Goal: Task Accomplishment & Management: Use online tool/utility

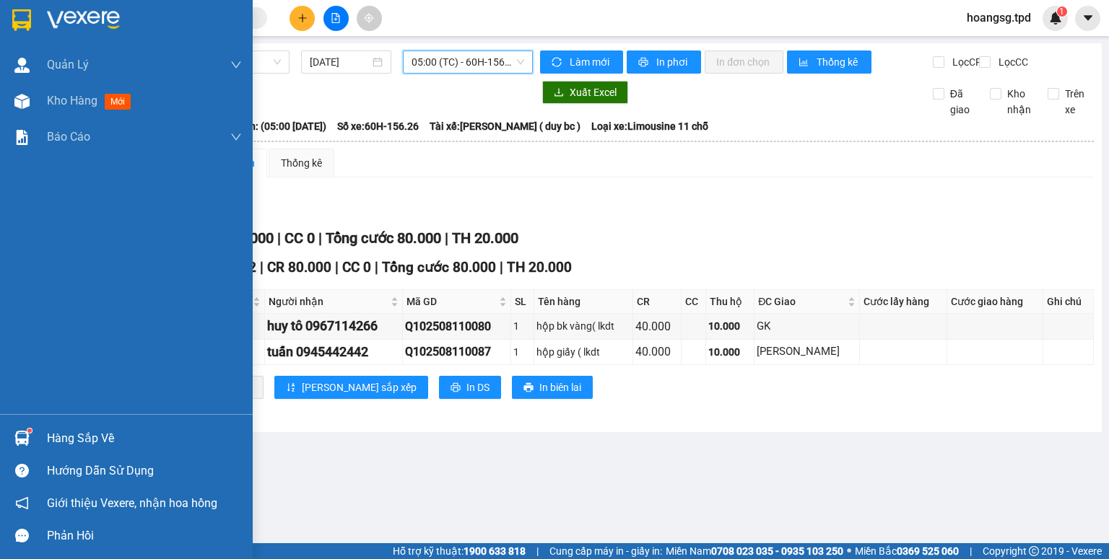
click at [51, 445] on div "Hàng sắp về" at bounding box center [144, 439] width 195 height 22
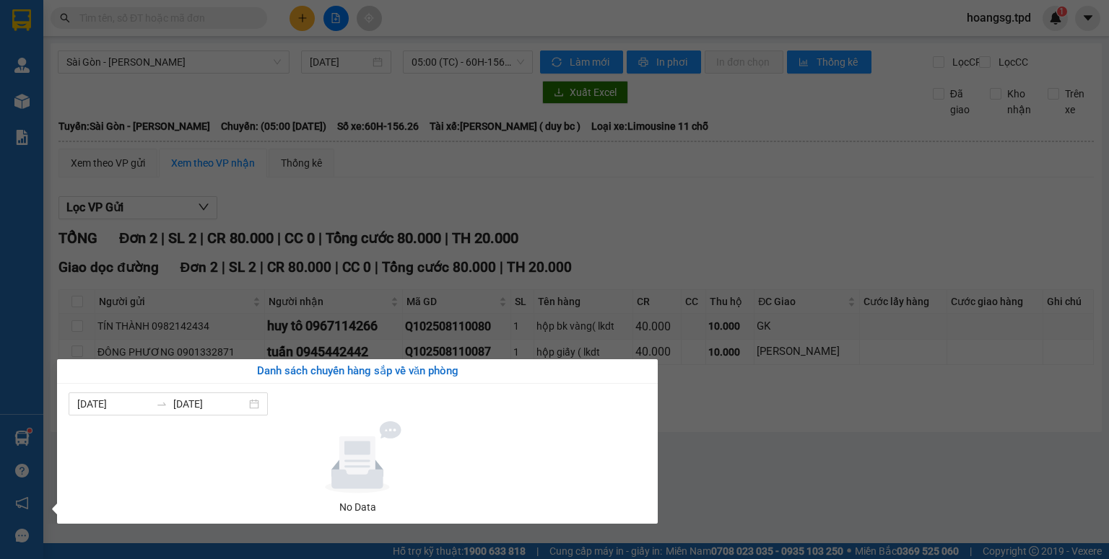
click at [367, 196] on section "Kết quả tìm kiếm ( 0 ) Bộ lọc No Data hoangsg.tpd 1 Quản Lý Quản lý khách hàng …" at bounding box center [554, 279] width 1109 height 559
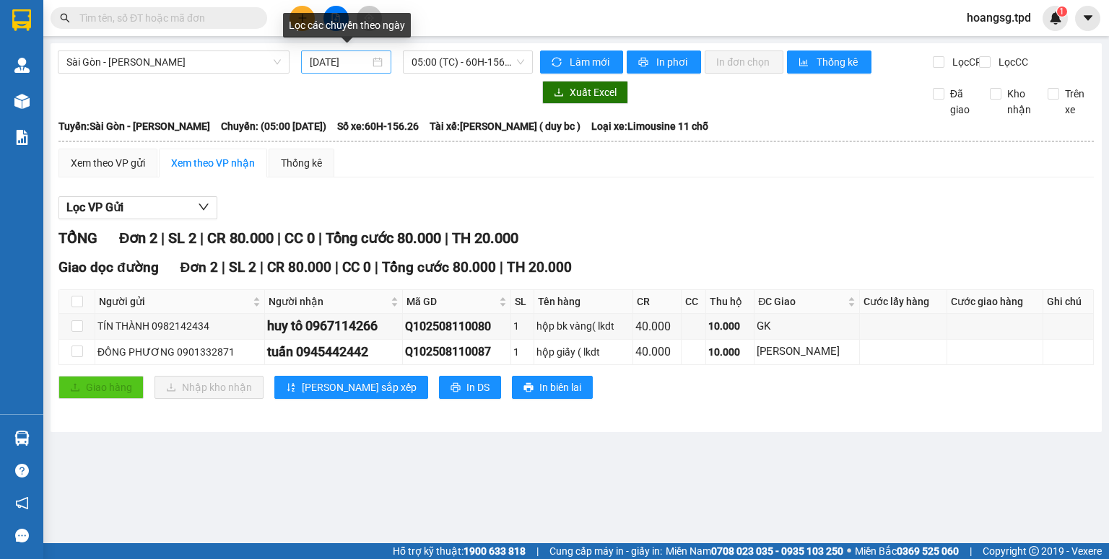
click at [325, 64] on input "[DATE]" at bounding box center [339, 62] width 59 height 16
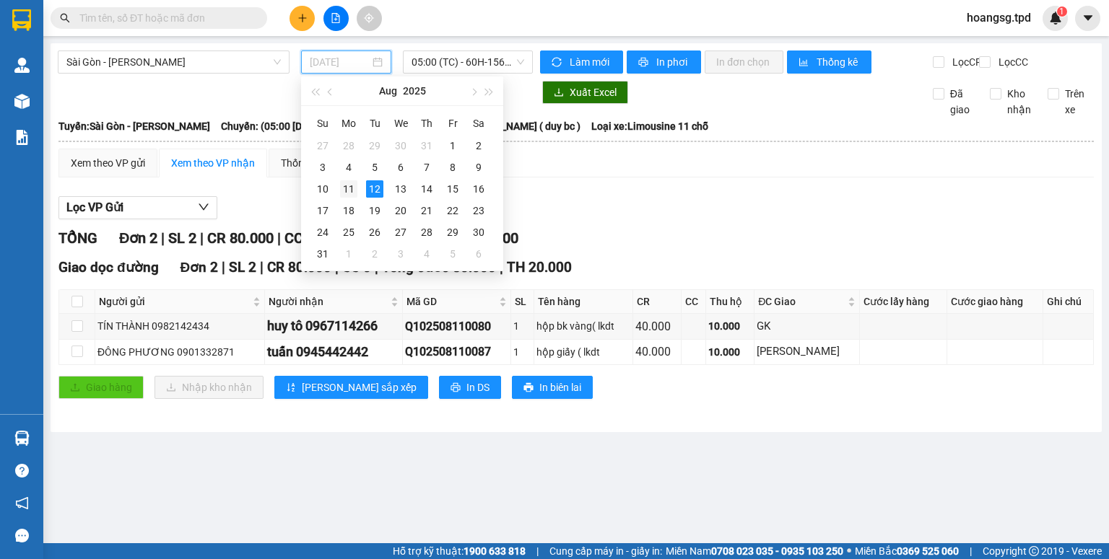
click at [347, 188] on div "11" at bounding box center [348, 188] width 17 height 17
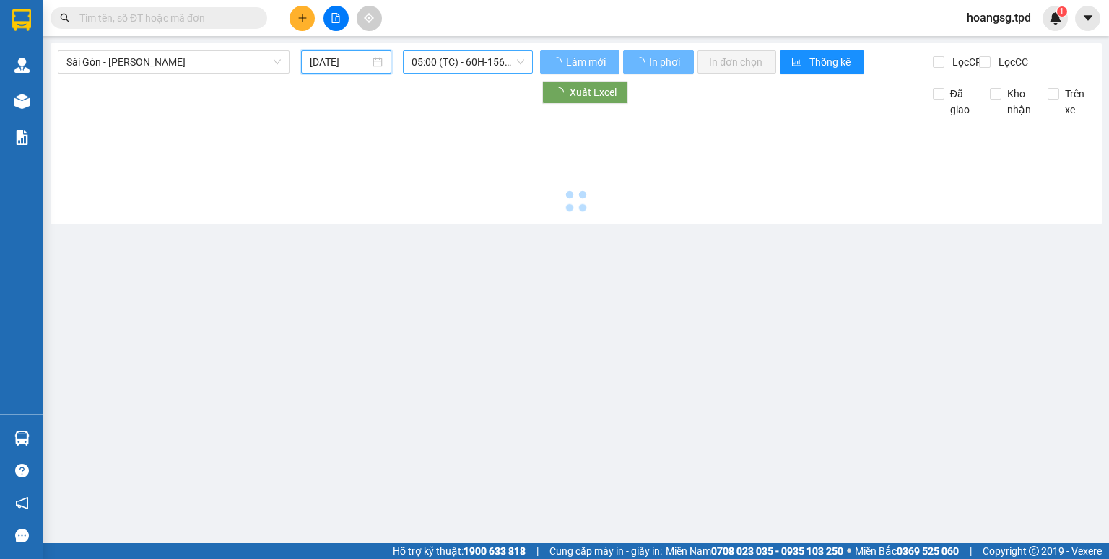
type input "[DATE]"
click at [480, 64] on span "05:00 (TC) - 60H-156.26" at bounding box center [467, 62] width 113 height 22
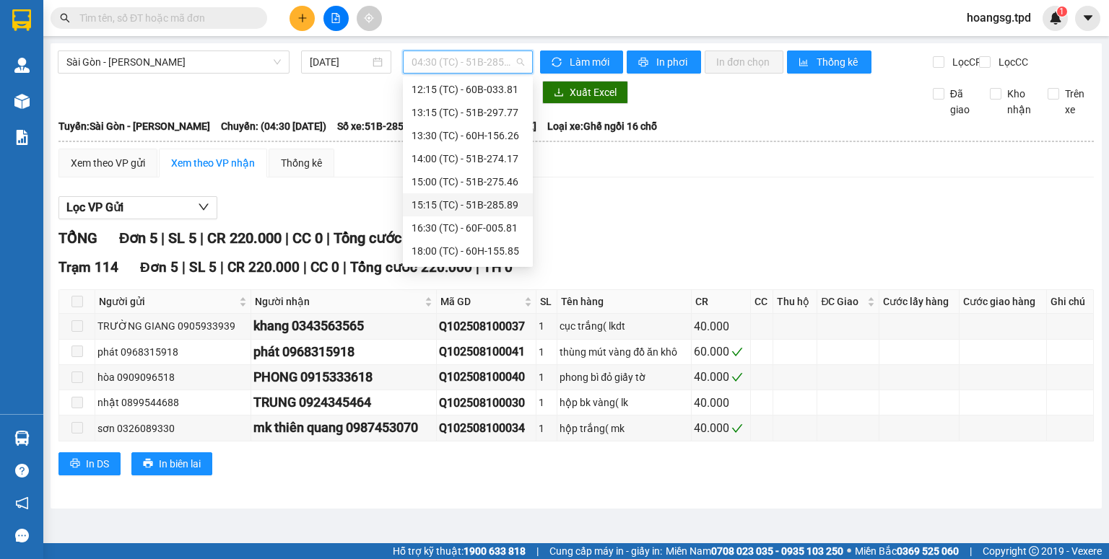
scroll to position [277, 0]
click at [466, 253] on div "22:00 (TC) - 60k-230.61" at bounding box center [467, 253] width 113 height 16
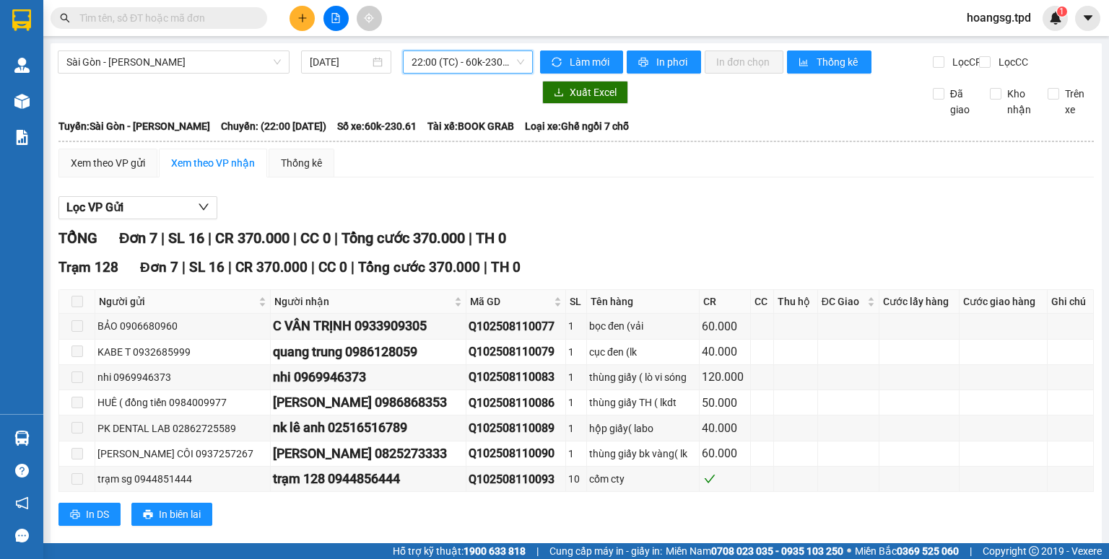
click at [146, 17] on input "text" at bounding box center [164, 18] width 170 height 16
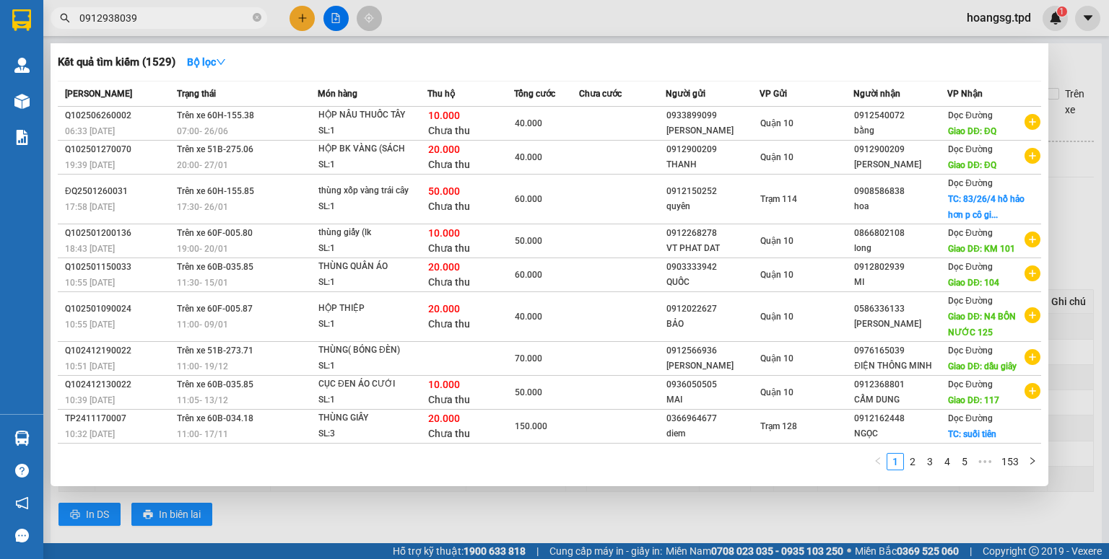
type input "0912938039"
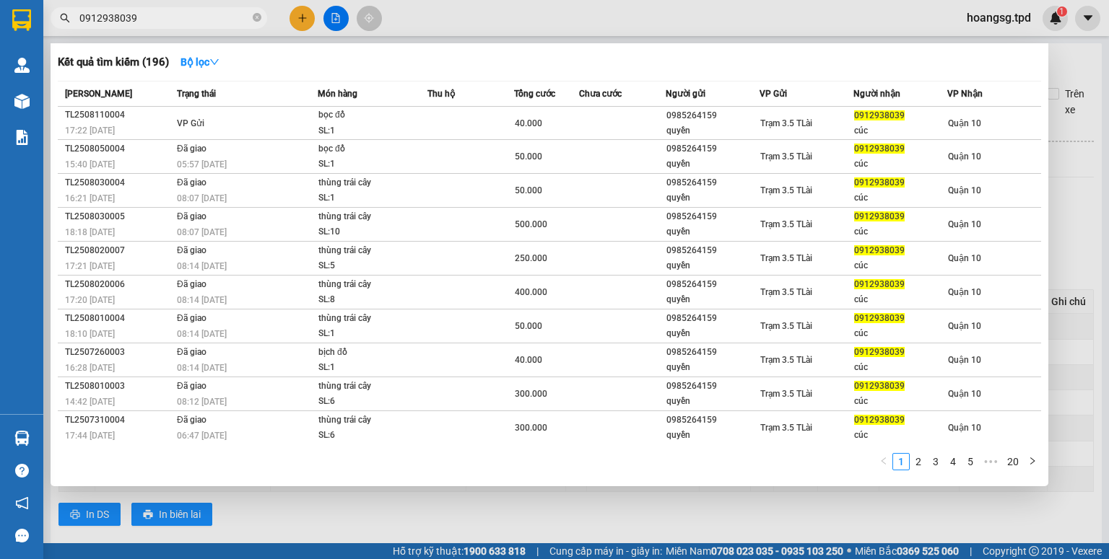
click at [1074, 173] on div at bounding box center [554, 279] width 1109 height 559
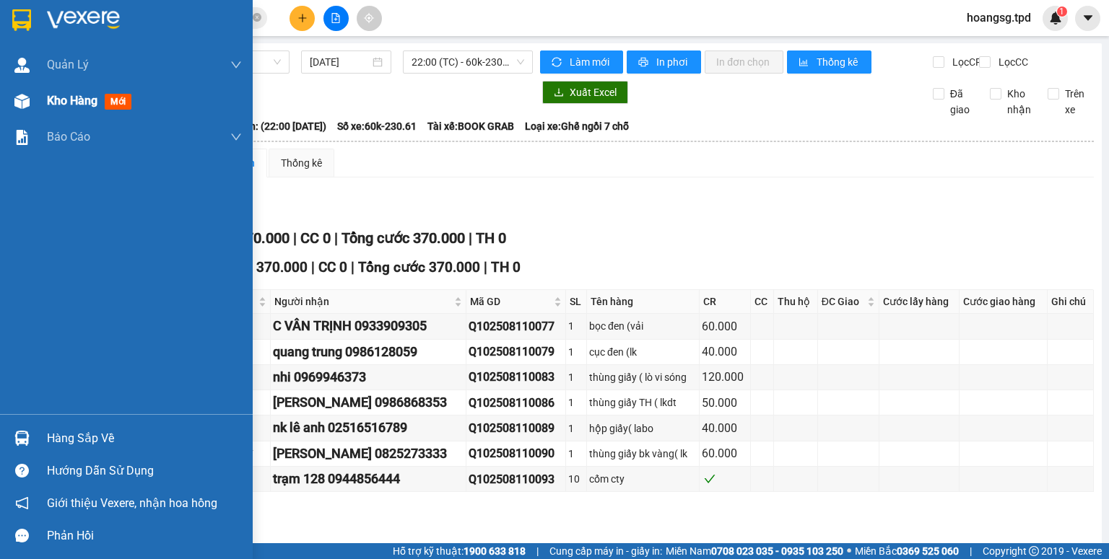
click at [116, 107] on span "mới" at bounding box center [118, 102] width 27 height 16
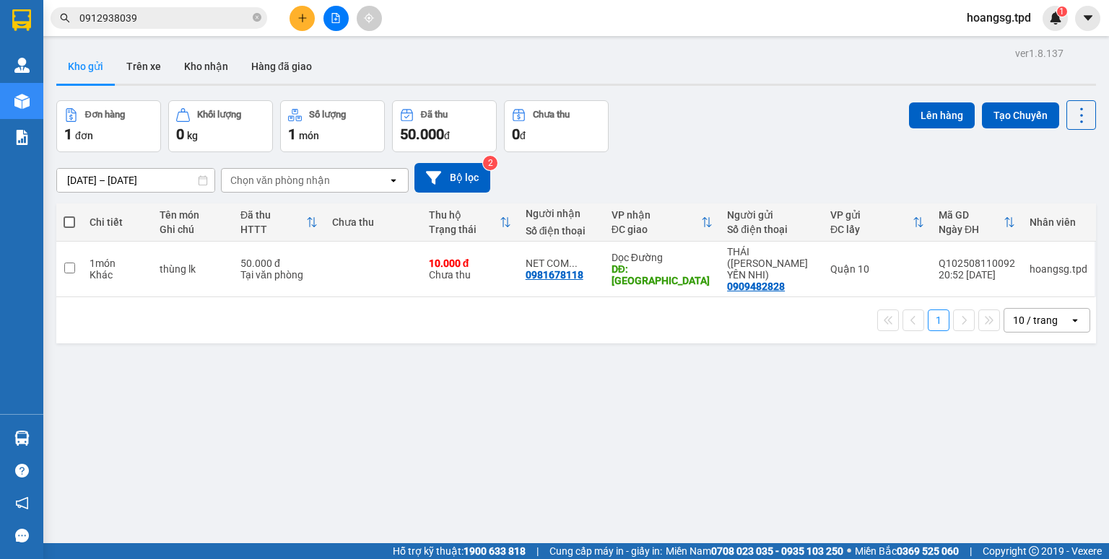
click at [72, 222] on span at bounding box center [70, 223] width 12 height 12
click at [69, 215] on input "checkbox" at bounding box center [69, 215] width 0 height 0
checkbox input "true"
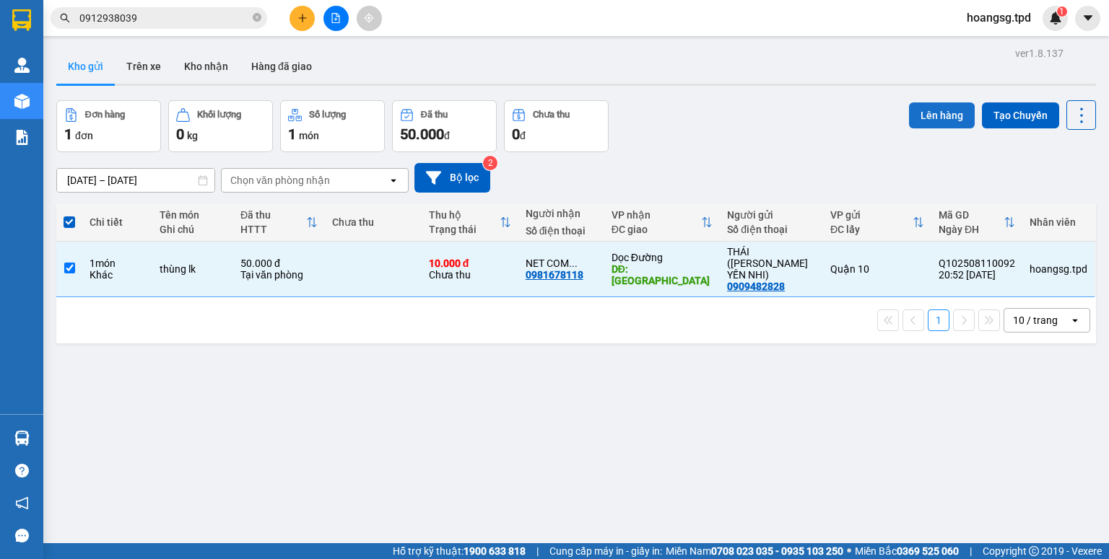
click at [948, 105] on button "Lên hàng" at bounding box center [942, 115] width 66 height 26
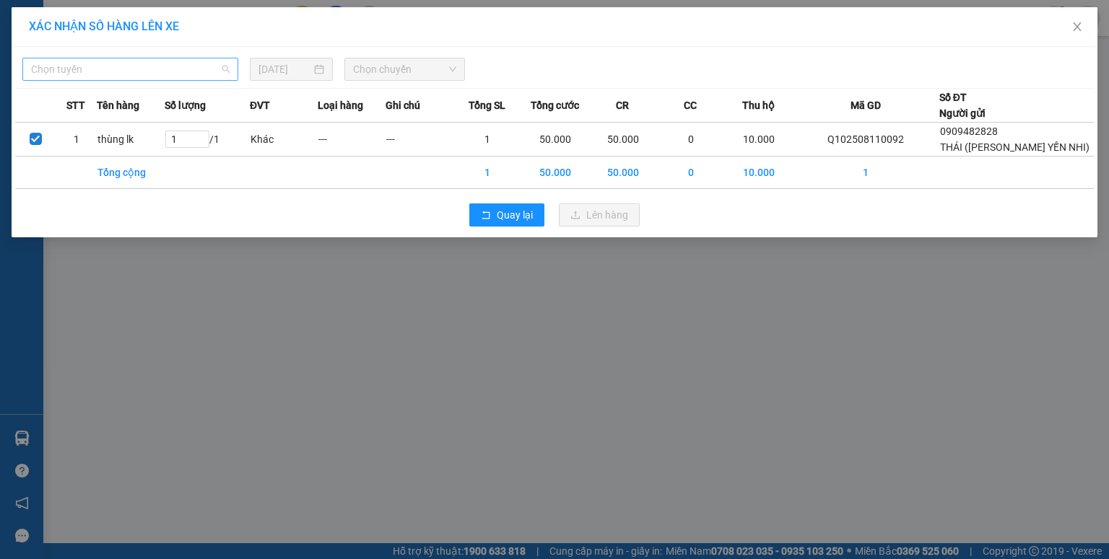
click at [97, 75] on span "Chọn tuyến" at bounding box center [130, 69] width 198 height 22
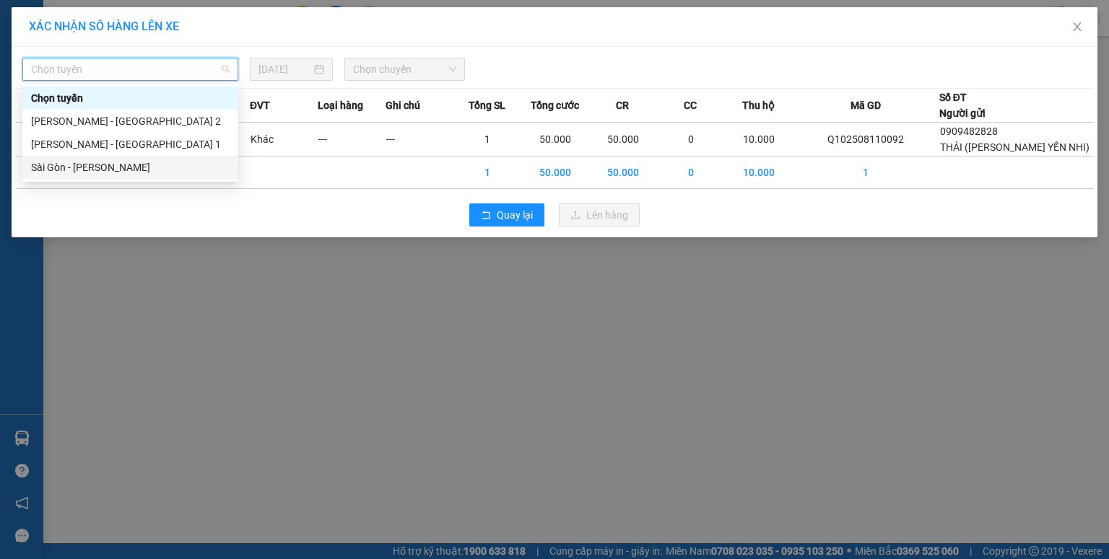
click at [96, 163] on div "Sài Gòn - [PERSON_NAME]" at bounding box center [130, 168] width 198 height 16
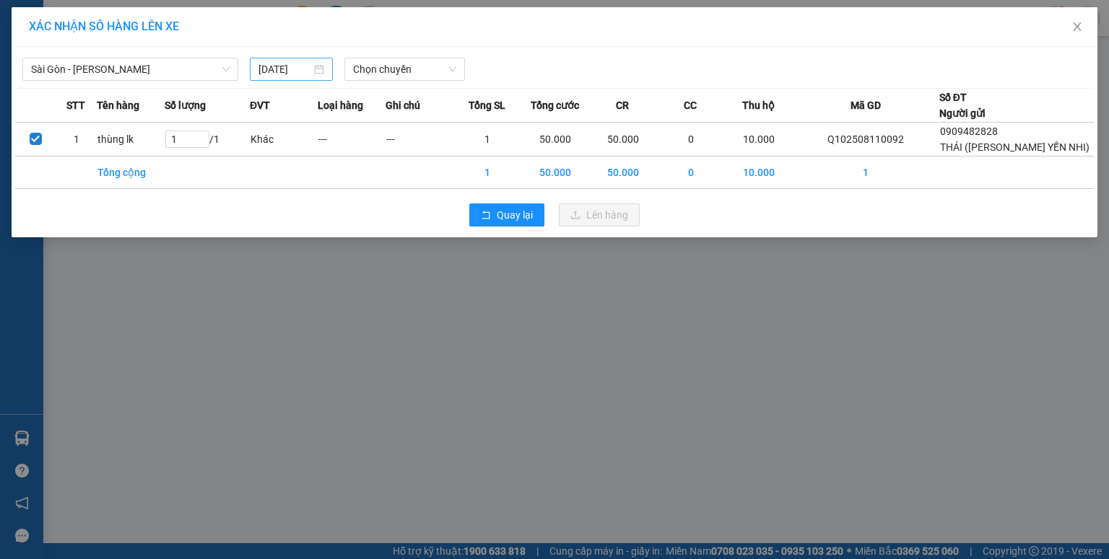
click at [257, 71] on div "[DATE]" at bounding box center [291, 69] width 83 height 23
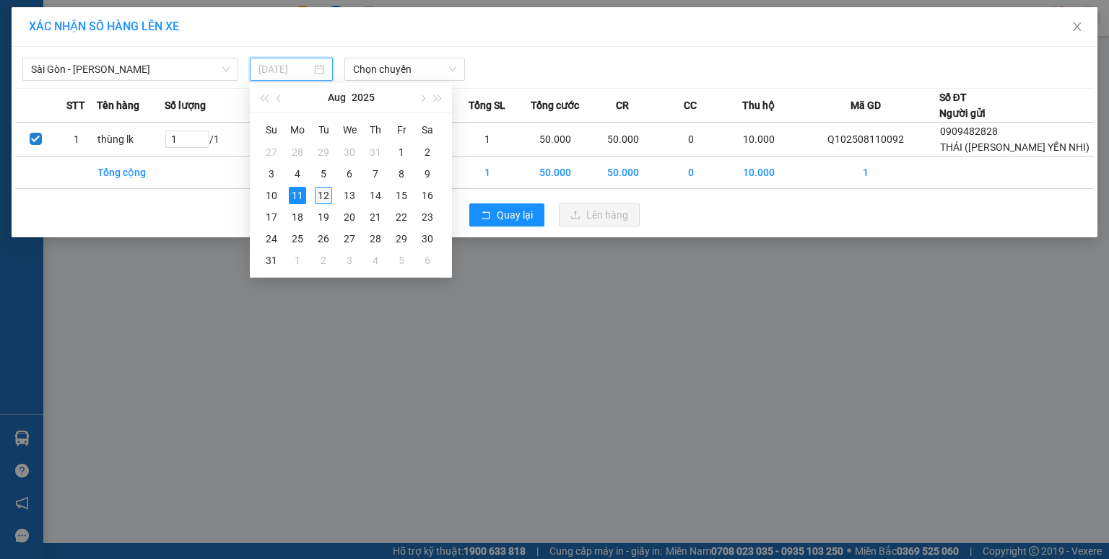
click at [323, 192] on div "12" at bounding box center [323, 195] width 17 height 17
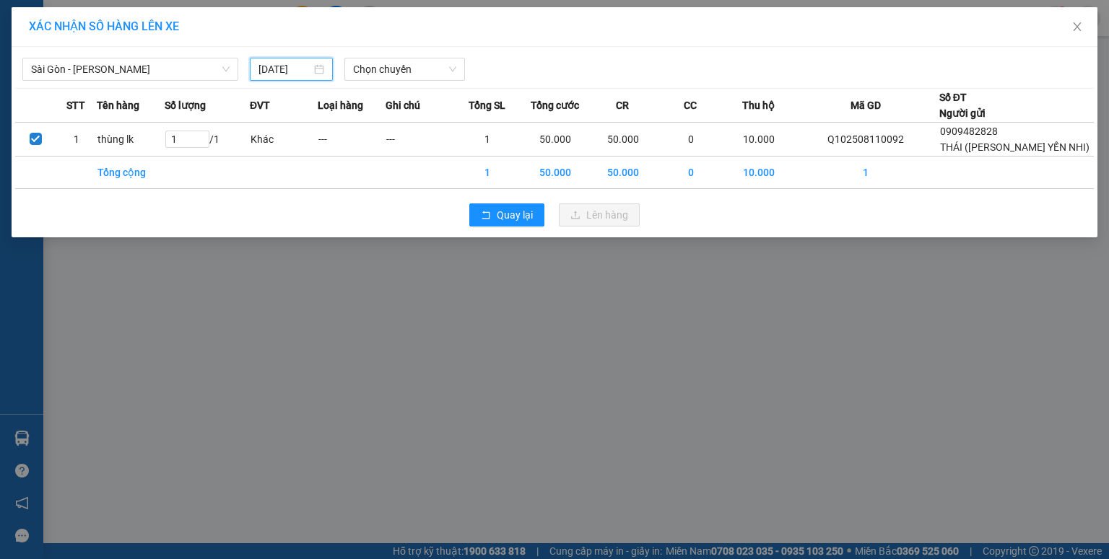
type input "[DATE]"
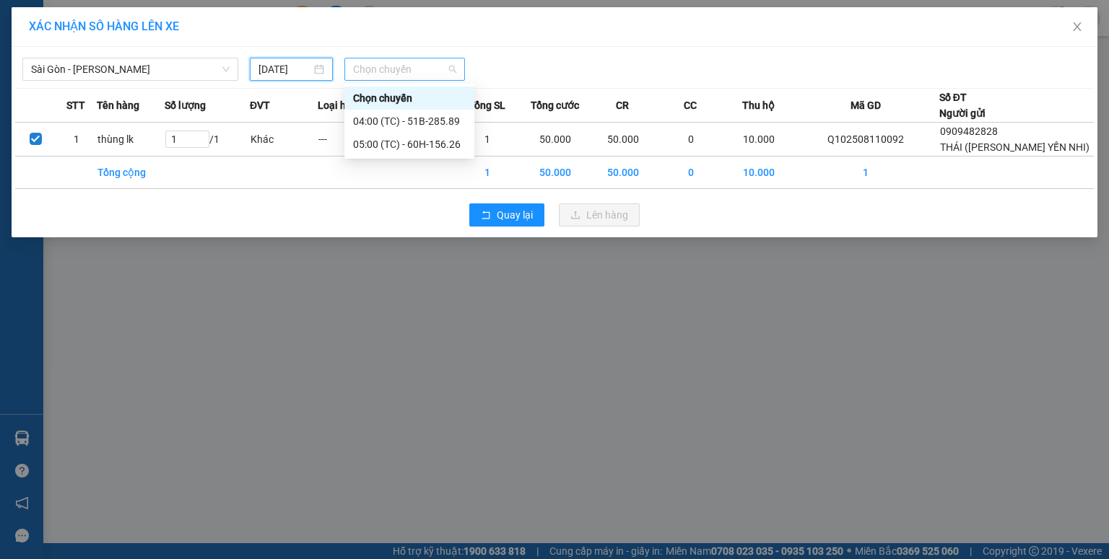
click at [393, 71] on span "Chọn chuyến" at bounding box center [405, 69] width 104 height 22
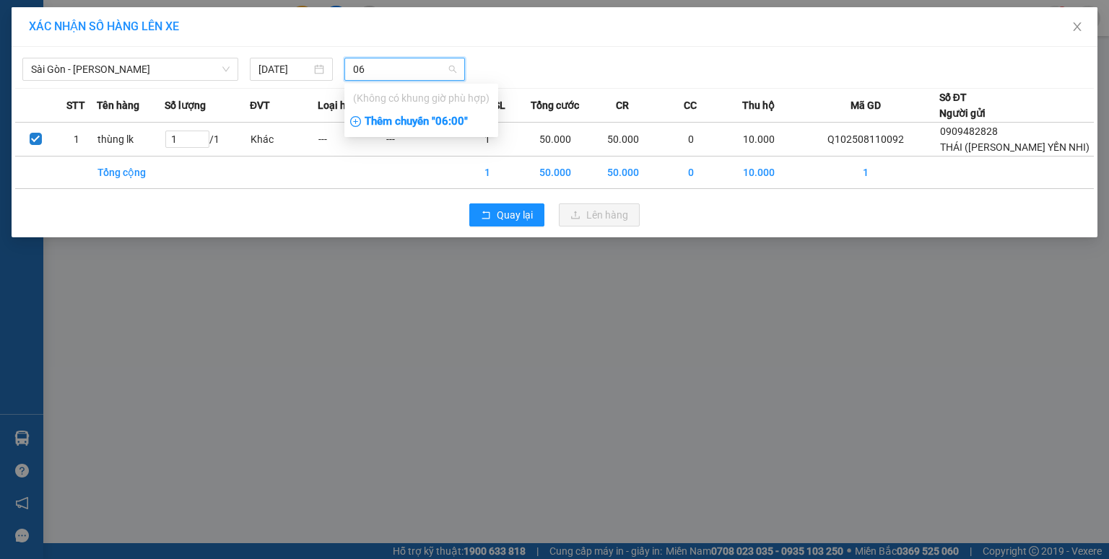
type input "06"
click at [424, 123] on div "Thêm chuyến " 06:00 "" at bounding box center [421, 122] width 154 height 25
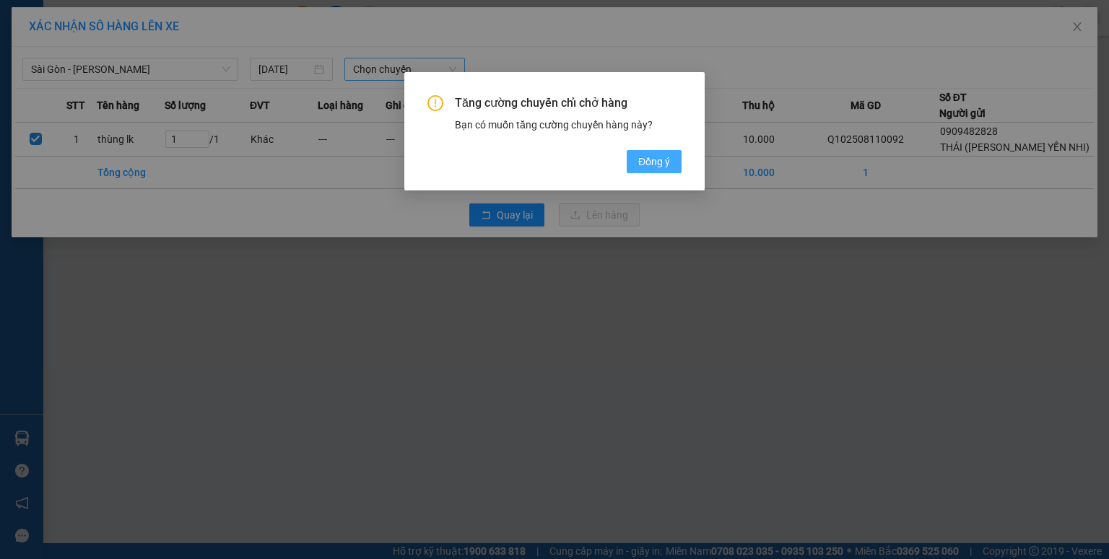
click at [633, 160] on button "Đồng ý" at bounding box center [654, 161] width 55 height 23
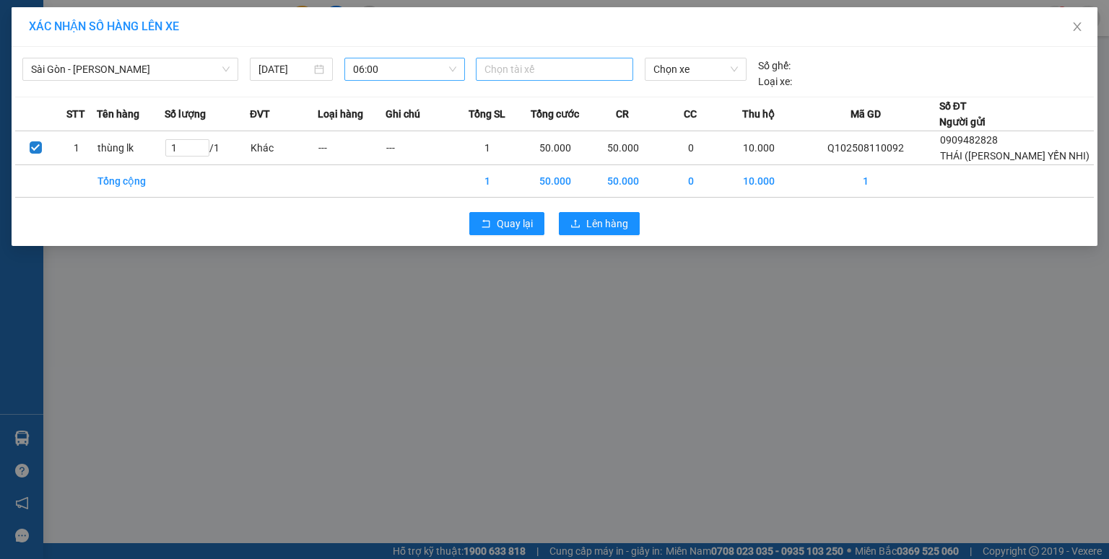
click at [555, 64] on div at bounding box center [554, 69] width 150 height 17
type input "0"
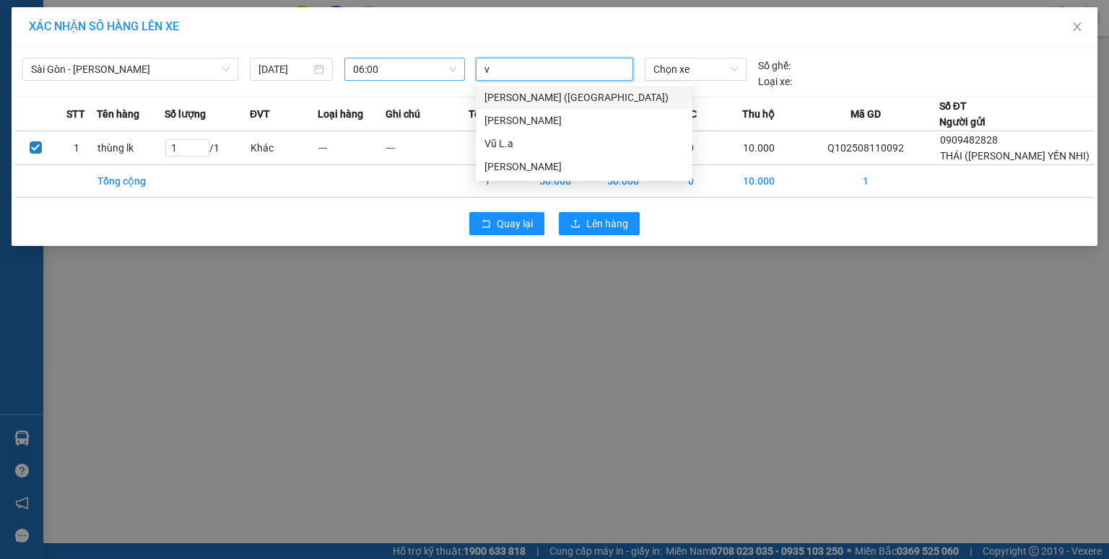
type input "vũ"
click at [531, 137] on div "Vũ L.a" at bounding box center [583, 144] width 199 height 16
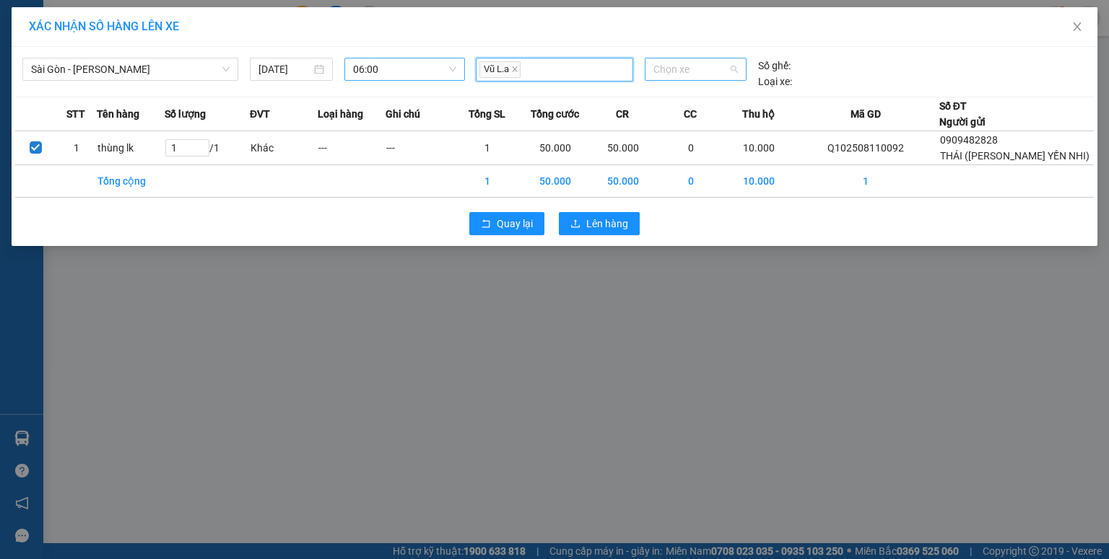
click at [710, 66] on span "Chọn xe" at bounding box center [695, 69] width 84 height 22
type input "15538"
drag, startPoint x: 718, startPoint y: 92, endPoint x: 674, endPoint y: 152, distance: 74.3
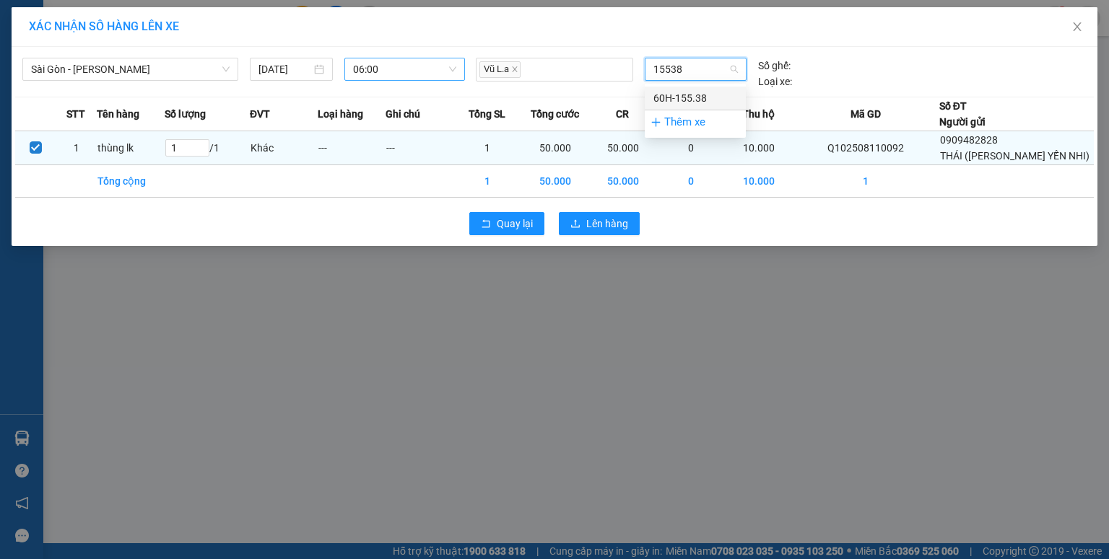
click at [718, 93] on div "60H-155.38" at bounding box center [695, 98] width 84 height 16
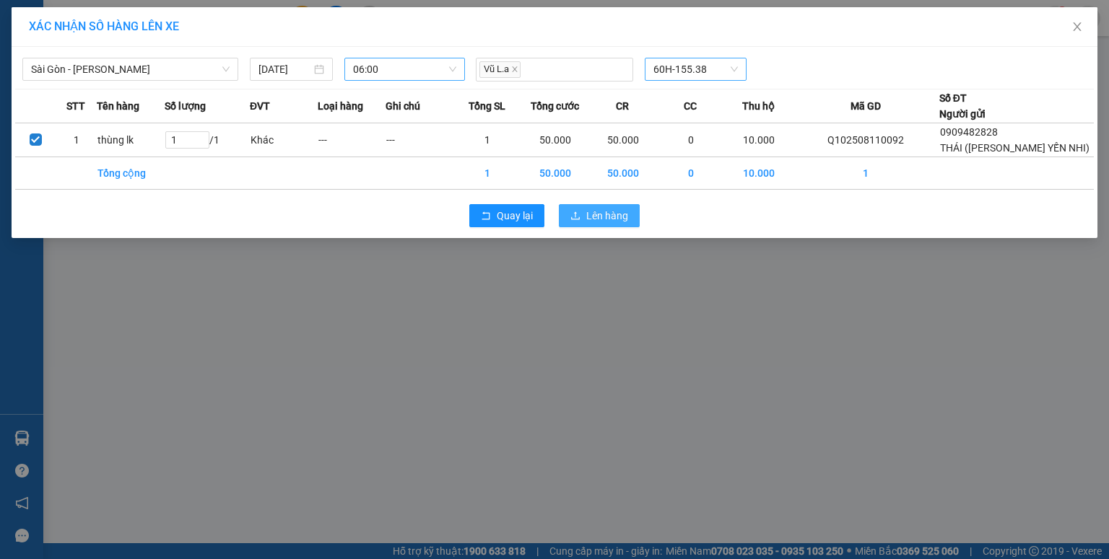
click at [614, 224] on span "Lên hàng" at bounding box center [607, 216] width 42 height 16
